Goal: Use online tool/utility: Utilize a website feature to perform a specific function

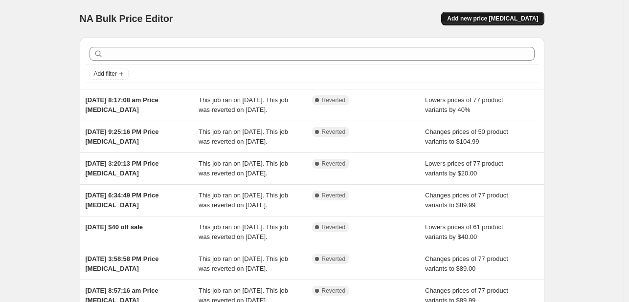
click at [501, 18] on span "Add new price change job" at bounding box center [492, 19] width 91 height 8
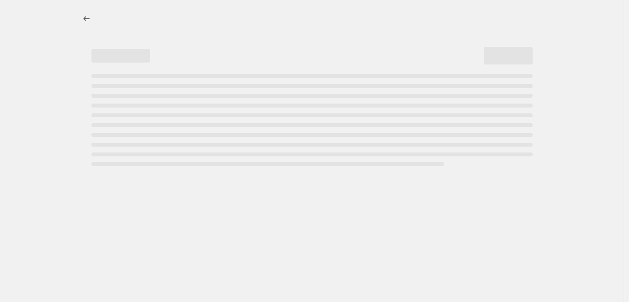
select select "percentage"
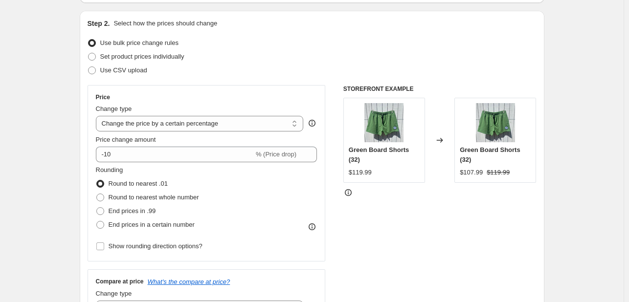
scroll to position [147, 0]
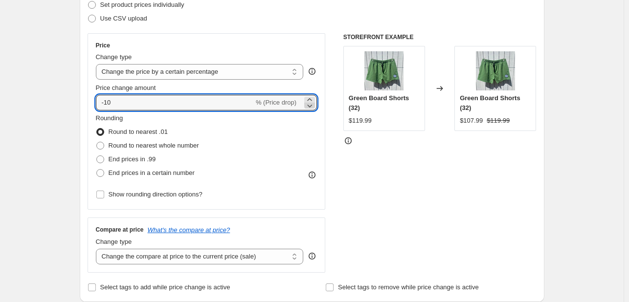
click at [312, 105] on icon at bounding box center [310, 106] width 10 height 10
click at [312, 106] on icon at bounding box center [310, 106] width 10 height 10
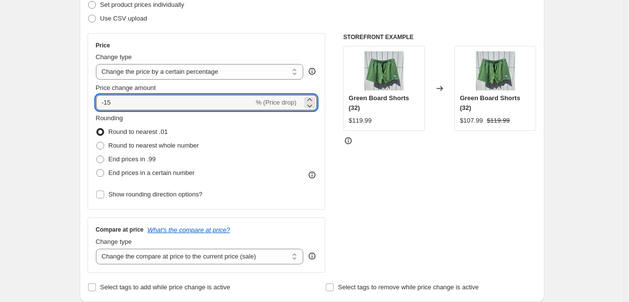
drag, startPoint x: 252, startPoint y: 100, endPoint x: 78, endPoint y: 106, distance: 174.2
type input "50"
click at [278, 142] on div "Rounding Round to nearest .01 Round to nearest whole number End prices in .99 E…" at bounding box center [207, 146] width 222 height 67
click at [233, 103] on input "50" at bounding box center [169, 103] width 147 height 16
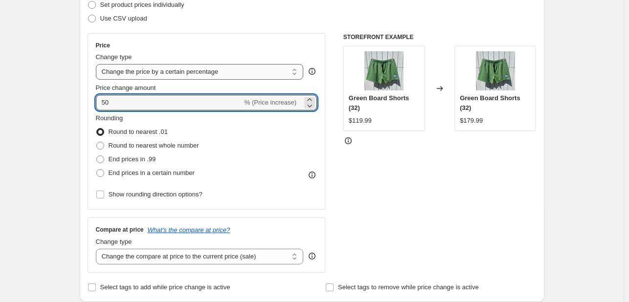
click at [201, 70] on select "Change the price to a certain amount Change the price by a certain amount Chang…" at bounding box center [200, 72] width 208 height 16
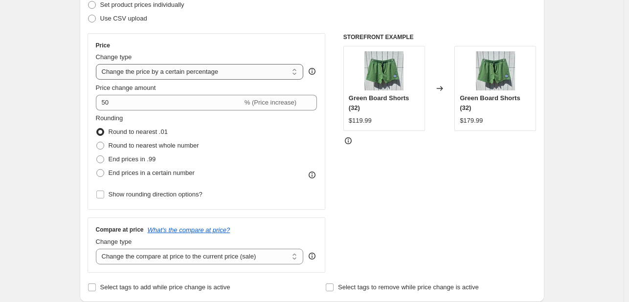
click at [98, 64] on select "Change the price to a certain amount Change the price by a certain amount Chang…" at bounding box center [200, 72] width 208 height 16
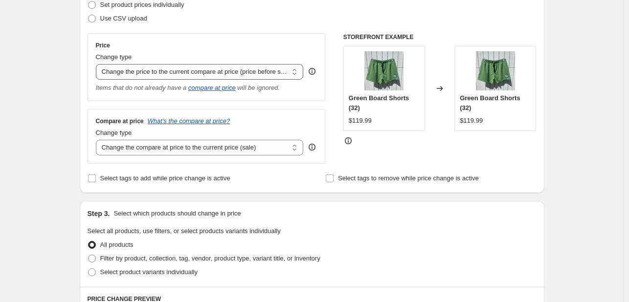
click at [293, 70] on select "Change the price to a certain amount Change the price by a certain amount Chang…" at bounding box center [200, 72] width 208 height 16
select select "percentage"
click at [98, 64] on select "Change the price to a certain amount Change the price by a certain amount Chang…" at bounding box center [200, 72] width 208 height 16
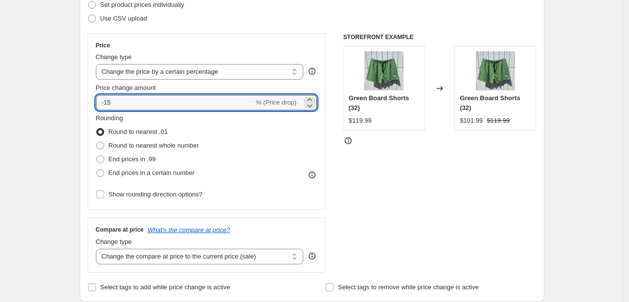
drag, startPoint x: 217, startPoint y: 104, endPoint x: 90, endPoint y: 110, distance: 127.3
click at [91, 110] on div "Price Change type Change the price to a certain amount Change the price by a ce…" at bounding box center [207, 121] width 238 height 177
type input "50"
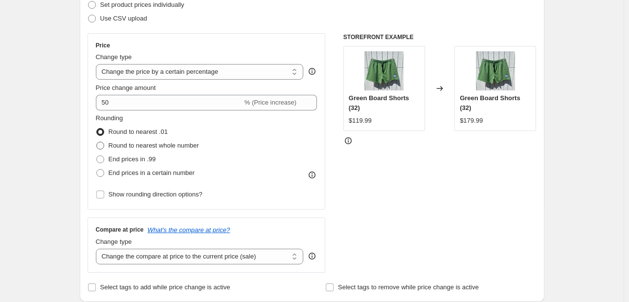
click at [147, 145] on span "Round to nearest whole number" at bounding box center [154, 145] width 90 height 7
click at [97, 142] on input "Round to nearest whole number" at bounding box center [96, 142] width 0 height 0
radio input "true"
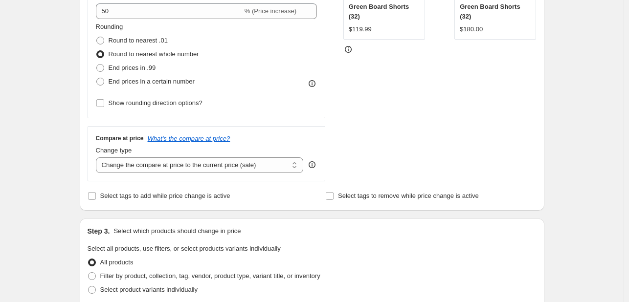
scroll to position [245, 0]
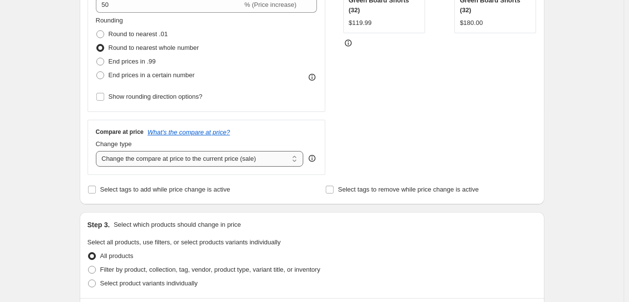
click at [268, 162] on select "Change the compare at price to the current price (sale) Change the compare at p…" at bounding box center [200, 159] width 208 height 16
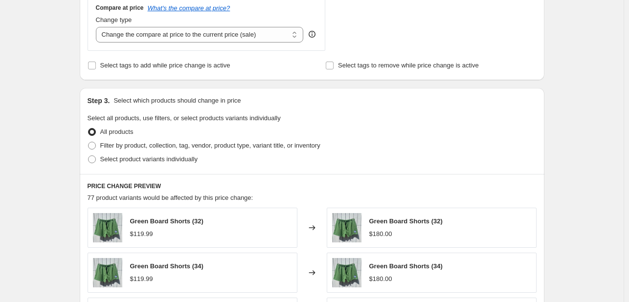
scroll to position [186, 0]
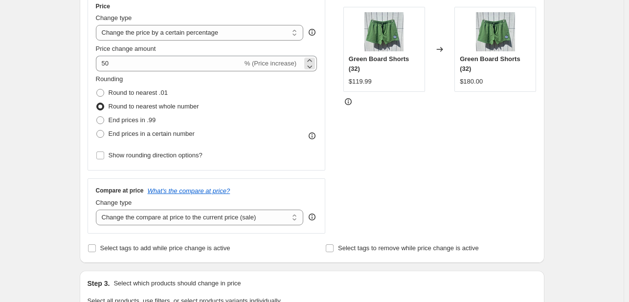
click at [283, 65] on span "% (Price increase)" at bounding box center [271, 63] width 52 height 7
click at [274, 67] on div "% (Price increase)" at bounding box center [271, 64] width 52 height 10
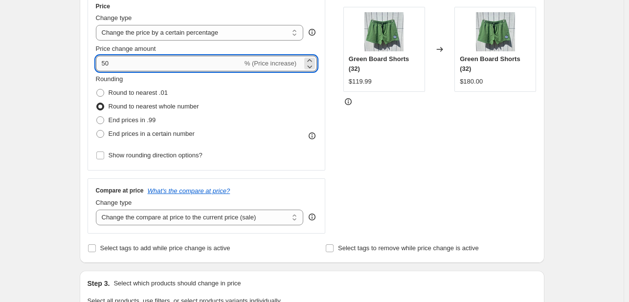
click at [102, 64] on input "50" at bounding box center [169, 64] width 147 height 16
type input "-50"
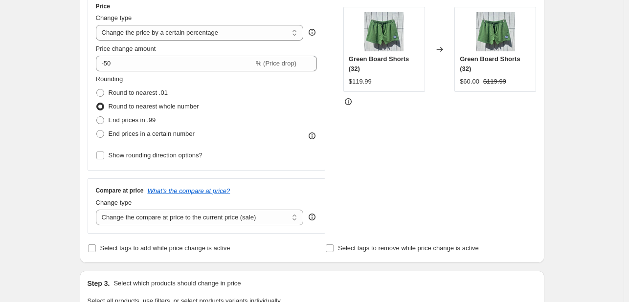
click at [263, 127] on div "Rounding Round to nearest .01 Round to nearest whole number End prices in .99 E…" at bounding box center [207, 107] width 222 height 67
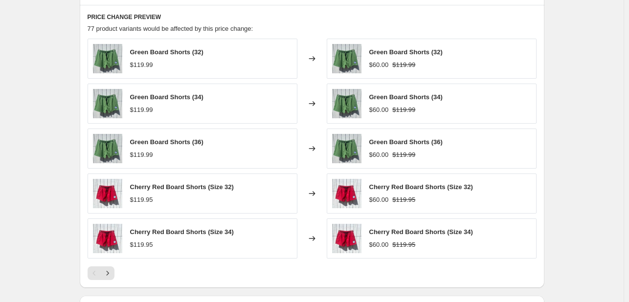
scroll to position [675, 0]
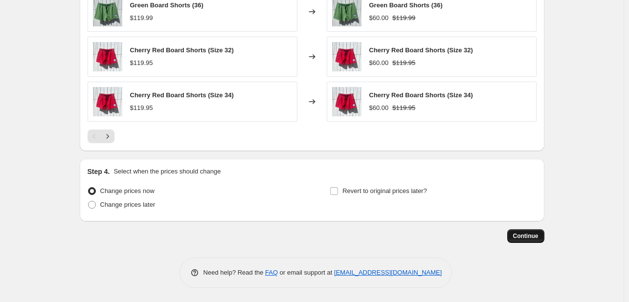
click at [532, 237] on span "Continue" at bounding box center [525, 236] width 25 height 8
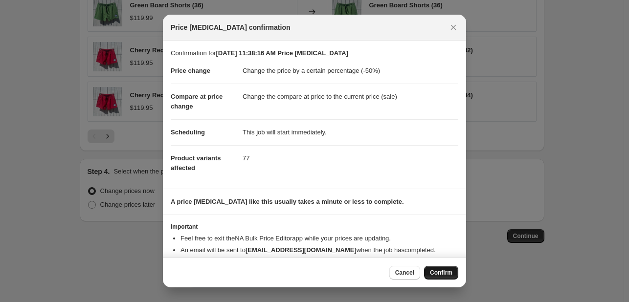
click at [446, 270] on span "Confirm" at bounding box center [441, 273] width 22 height 8
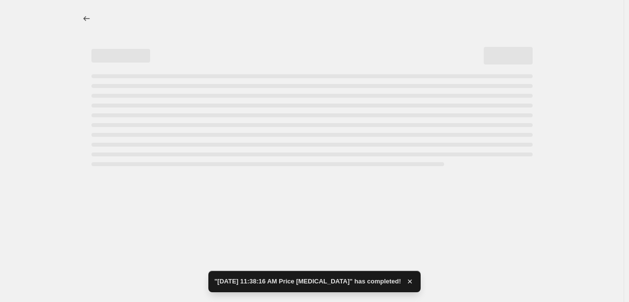
select select "percentage"
